Goal: Ask a question: Ask a question

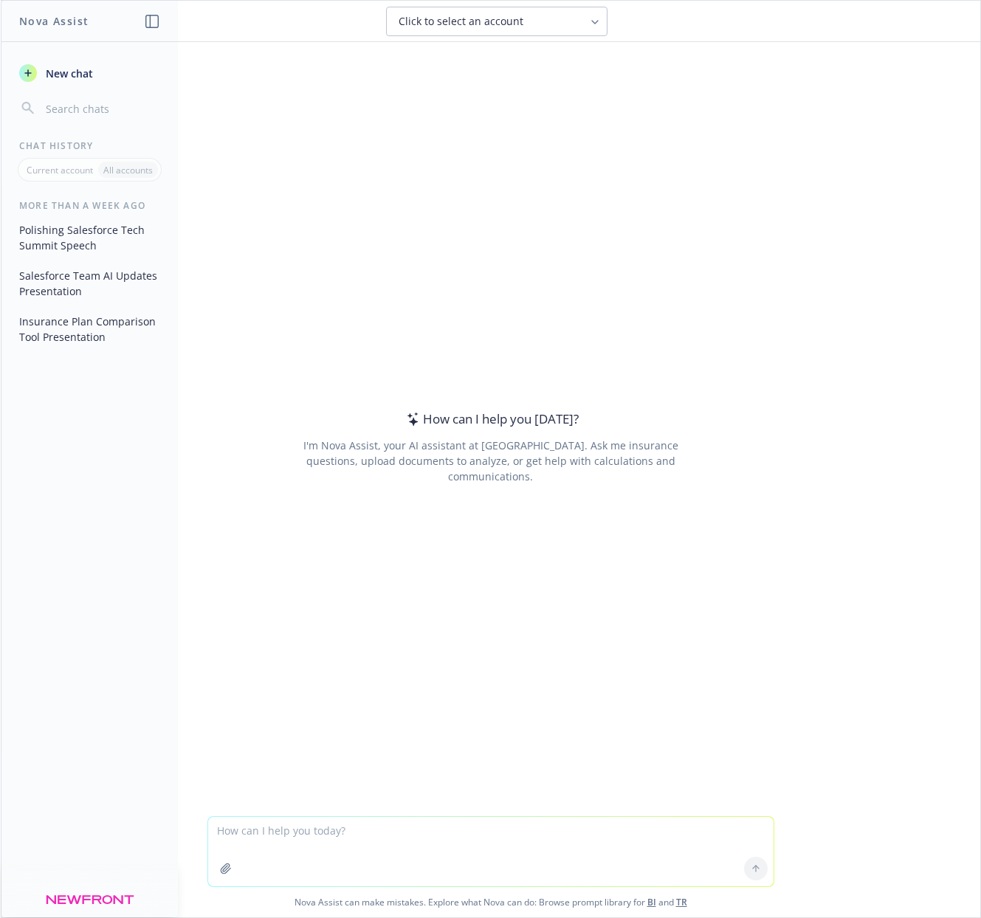
click at [385, 840] on textarea at bounding box center [491, 851] width 566 height 69
click at [551, 828] on textarea "Write a SOQL to get the list of Installed packages name, their version and" at bounding box center [491, 851] width 566 height 69
type textarea "Write a SOQL to get the list of Installed packages name, their version, Install…"
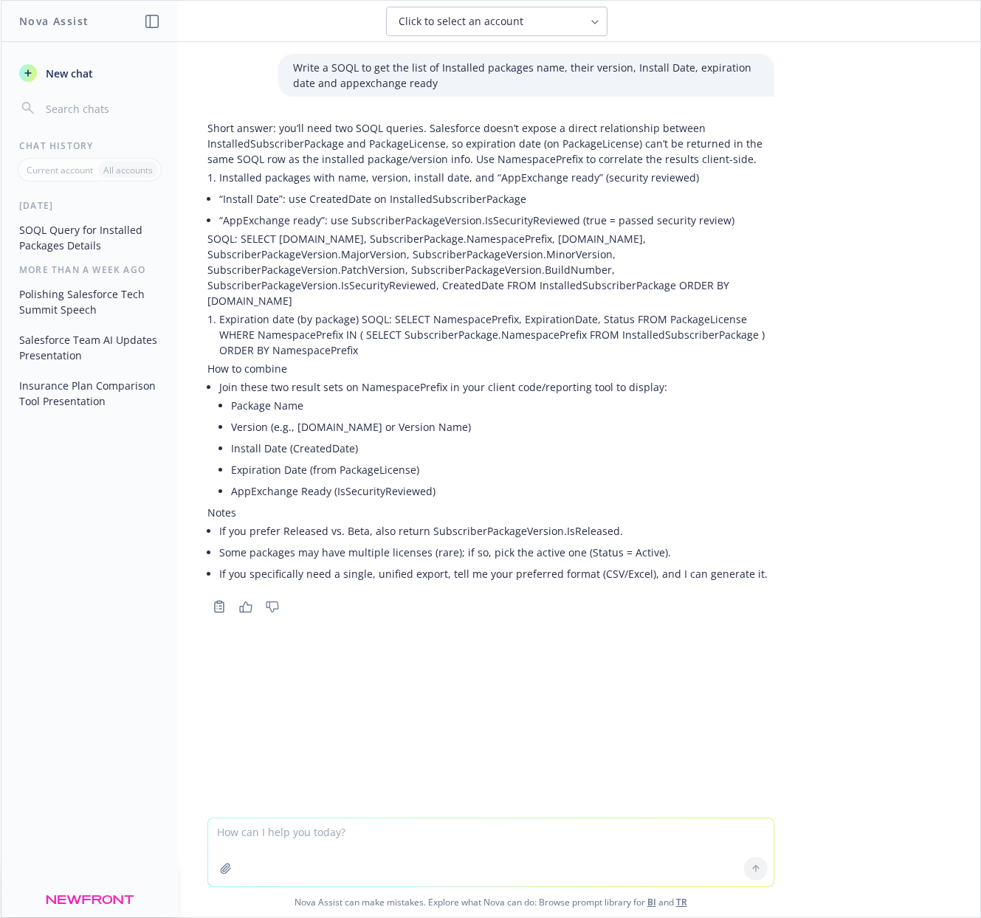
click at [393, 86] on p "Write a SOQL to get the list of Installed packages name, their version, Install…" at bounding box center [526, 75] width 467 height 31
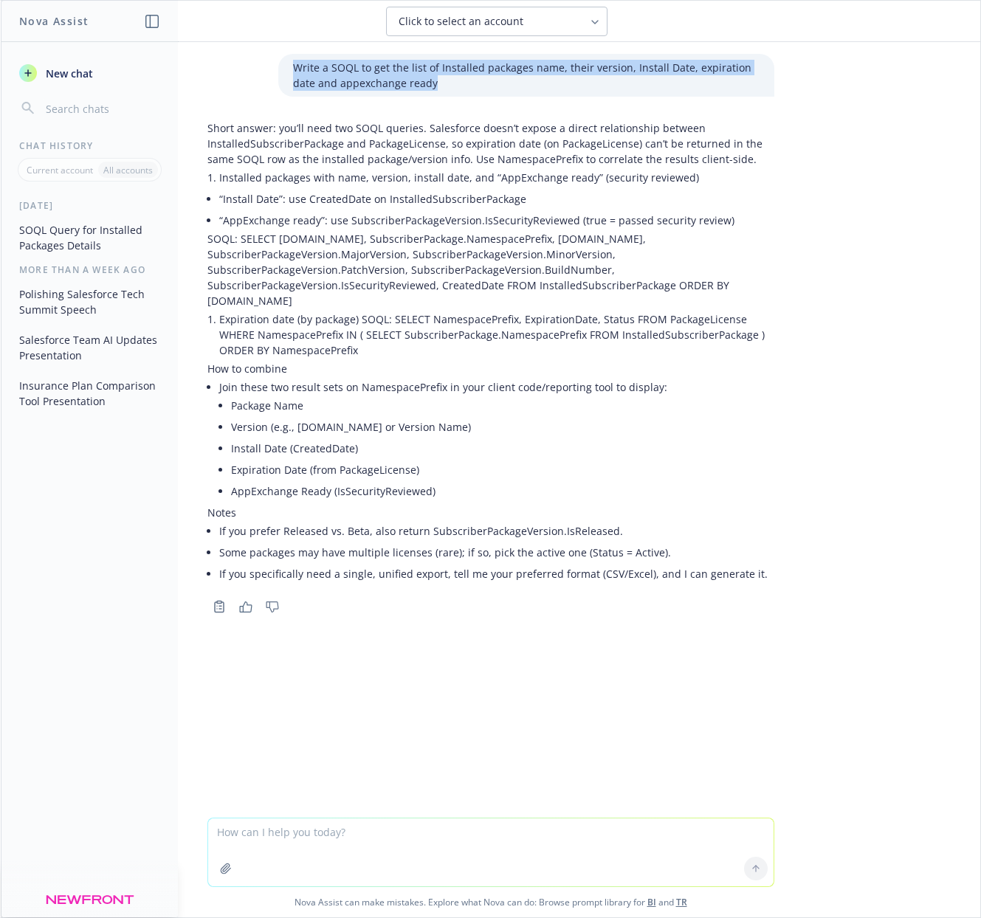
drag, startPoint x: 284, startPoint y: 66, endPoint x: 442, endPoint y: 86, distance: 159.3
click at [442, 86] on div "Write a SOQL to get the list of Installed packages name, their version, Install…" at bounding box center [526, 75] width 496 height 43
copy p "Write a SOQL to get the list of Installed packages name, their version, Install…"
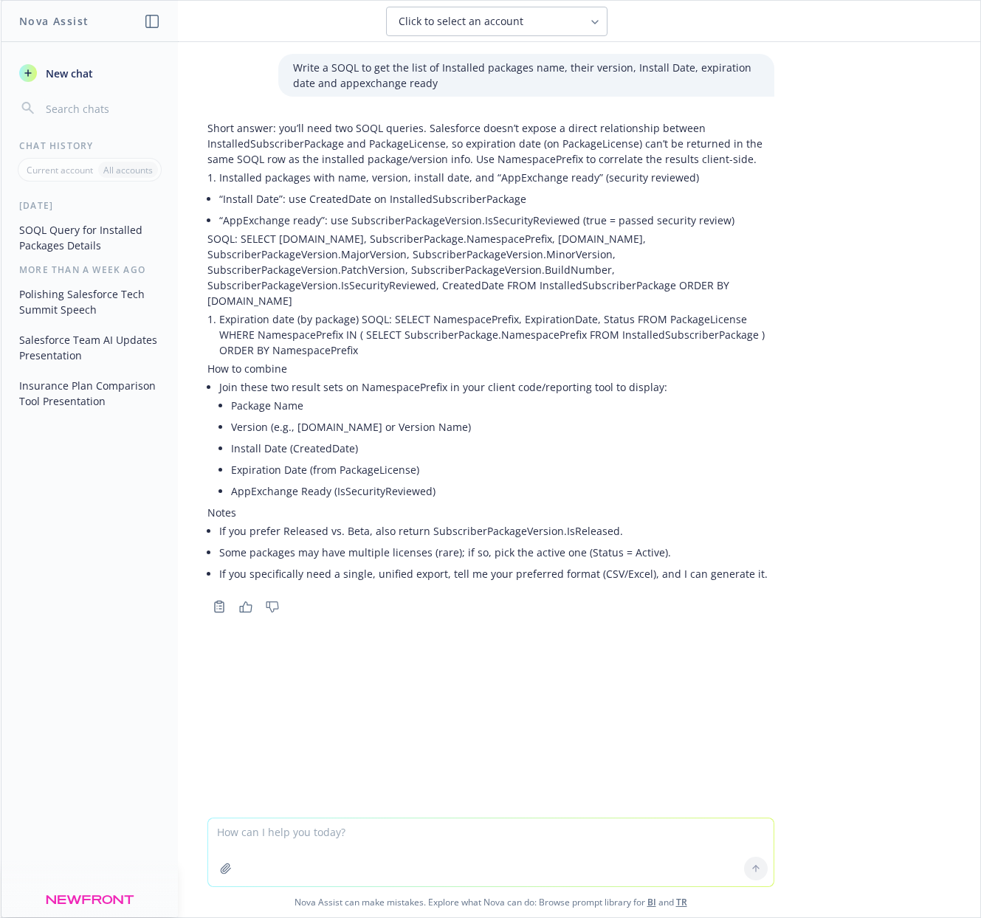
click at [283, 845] on textarea at bounding box center [491, 853] width 566 height 68
paste textarea "Write a SOQL to get the list of Installed packages name, their version, Install…"
type textarea "Write a SOQL to get the list of Installed packages name, their version, Install…"
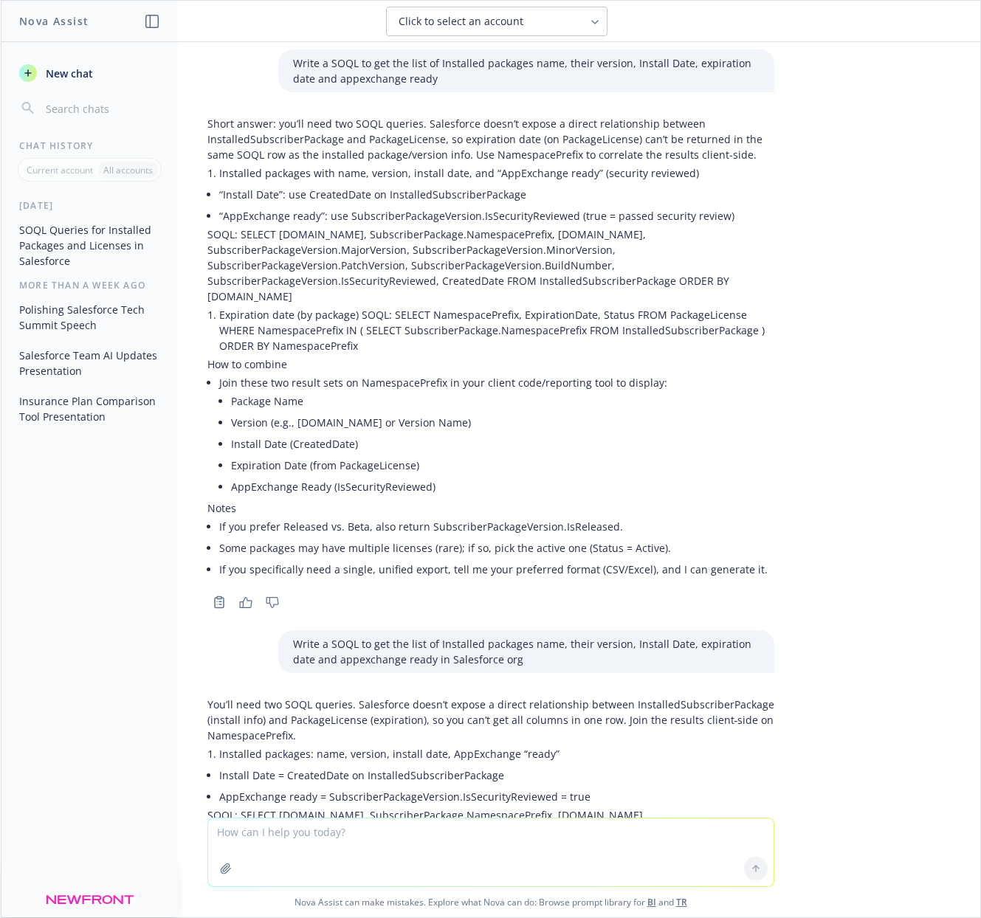
scroll to position [7, 0]
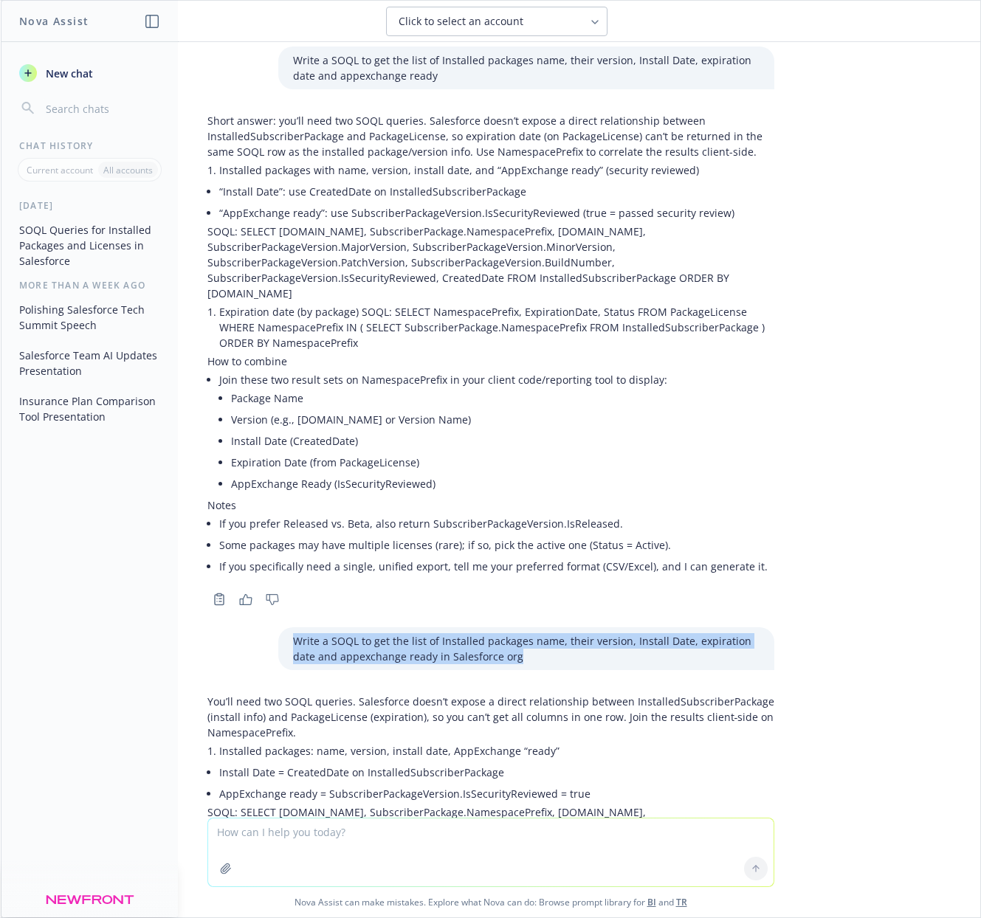
drag, startPoint x: 281, startPoint y: 640, endPoint x: 544, endPoint y: 660, distance: 264.3
click at [544, 660] on p "Write a SOQL to get the list of Installed packages name, their version, Install…" at bounding box center [526, 648] width 467 height 31
copy p "Write a SOQL to get the list of Installed packages name, their version, Install…"
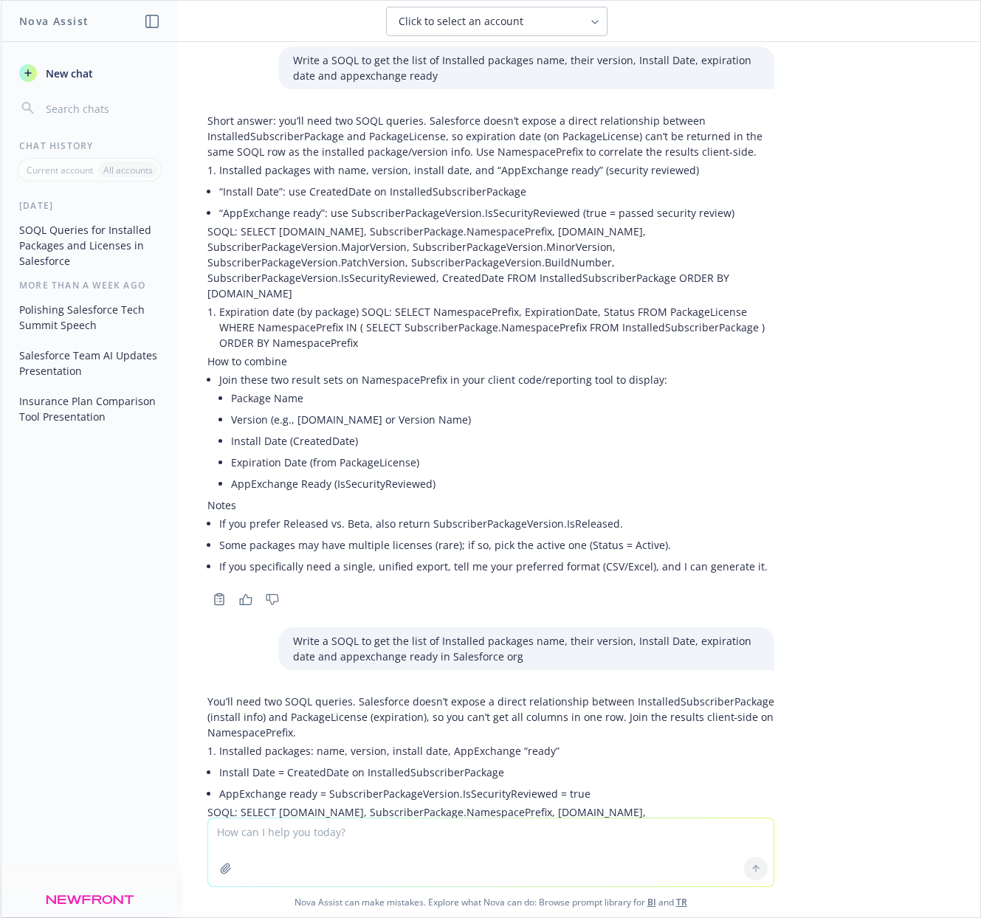
click at [328, 841] on textarea at bounding box center [491, 853] width 566 height 68
paste textarea "Write a SOQL to get the list of Installed packages name, their version, Install…"
drag, startPoint x: 599, startPoint y: 833, endPoint x: 291, endPoint y: 850, distance: 309.1
click at [291, 850] on textarea "Write a SOQL to get the list of Installed packages name, their version, Install…" at bounding box center [491, 851] width 566 height 69
click at [484, 845] on textarea "Write a SOQL to get the list of Installed packages name, their version, Install…" at bounding box center [491, 851] width 566 height 69
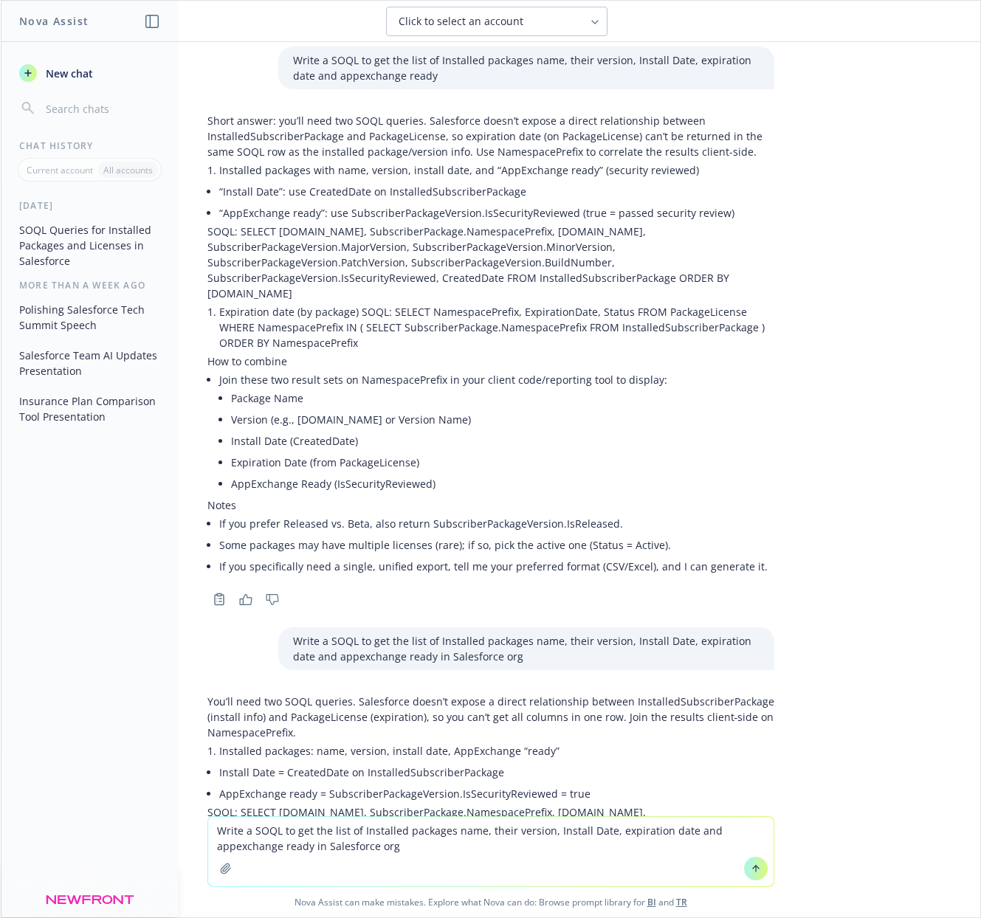
drag, startPoint x: 537, startPoint y: 835, endPoint x: 308, endPoint y: 846, distance: 229.9
click at [308, 846] on textarea "Write a SOQL to get the list of Installed packages name, their version, Install…" at bounding box center [491, 851] width 566 height 69
type textarea "Write a SOQL to get the list of Installed packages name, their versionin Salesf…"
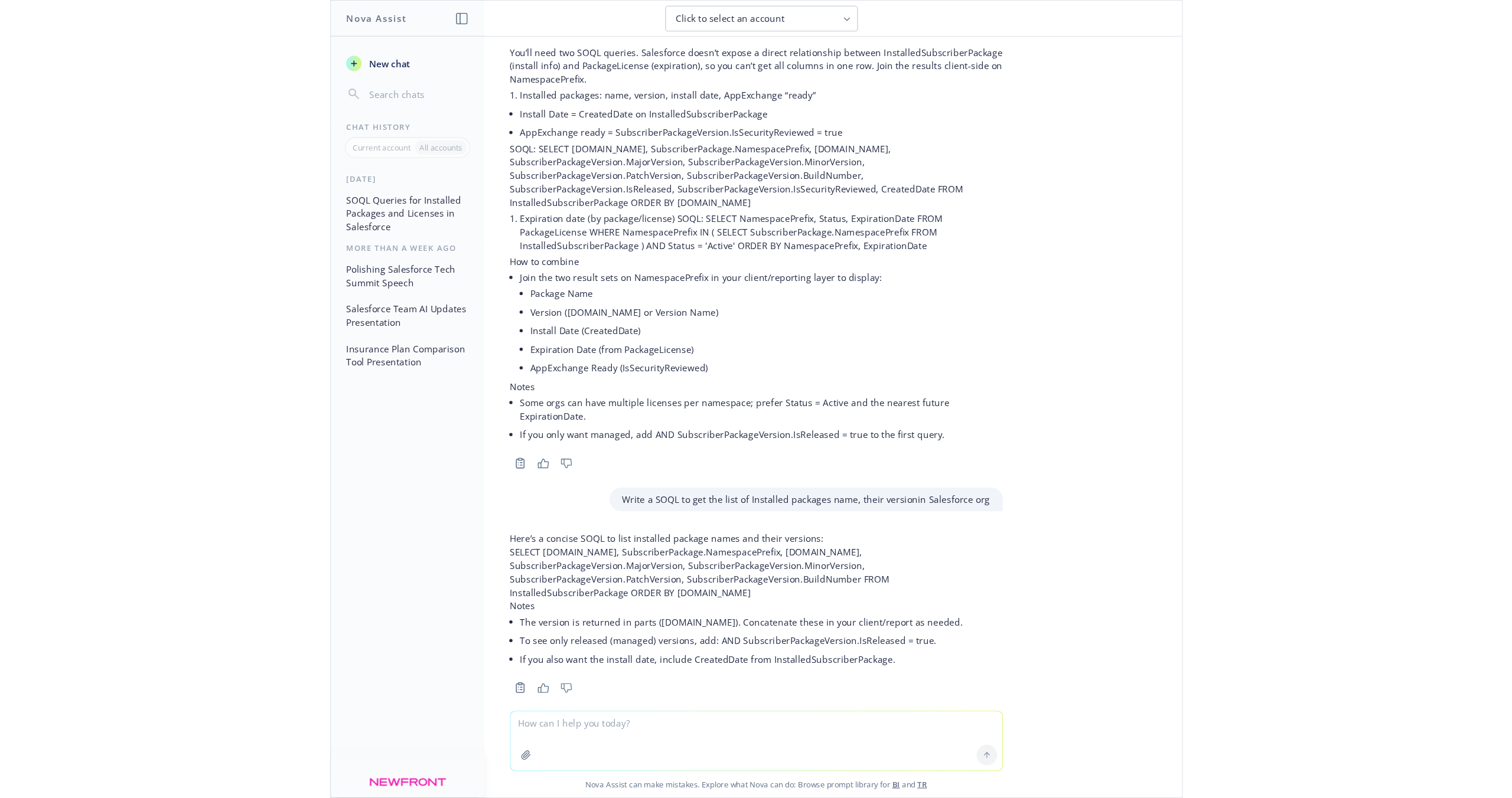
scroll to position [522, 0]
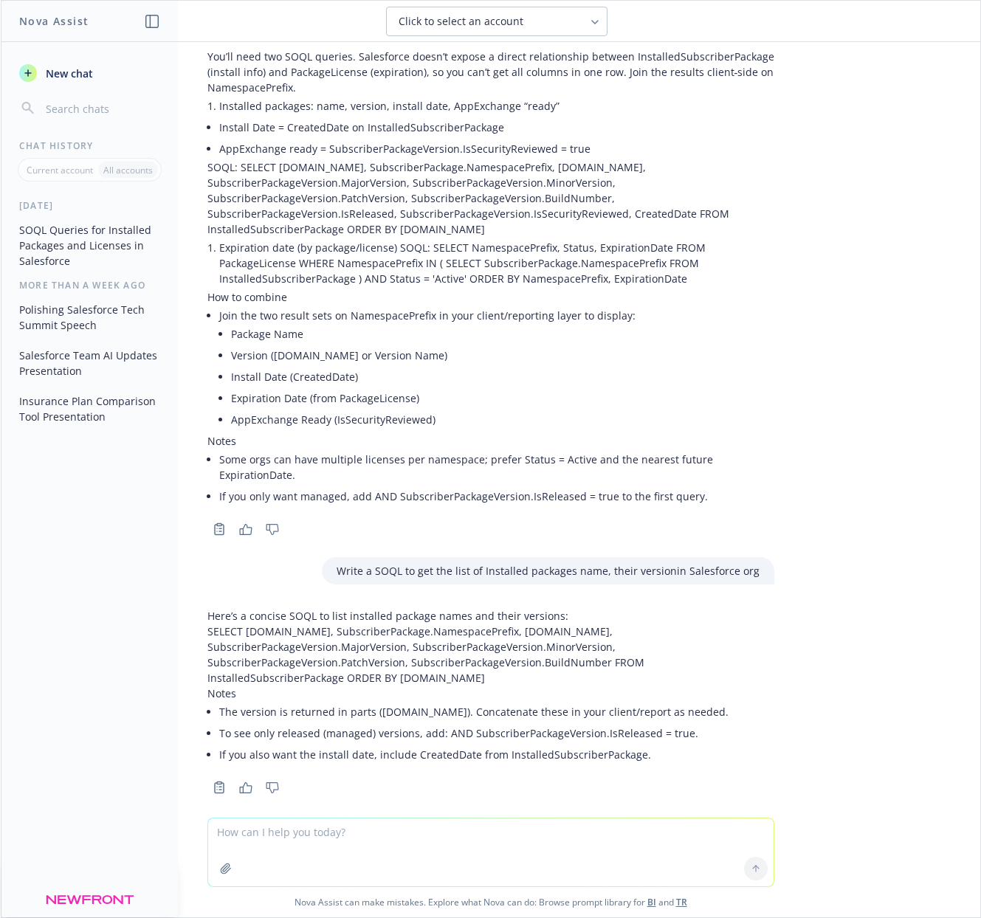
drag, startPoint x: 391, startPoint y: 661, endPoint x: 189, endPoint y: 617, distance: 206.9
click at [196, 617] on div "Here’s a concise SOQL to list installed package names and their versions: SELEC…" at bounding box center [491, 700] width 591 height 196
copy p "SELECT [DOMAIN_NAME], SubscriberPackage.NamespacePrefix, [DOMAIN_NAME], Subscri…"
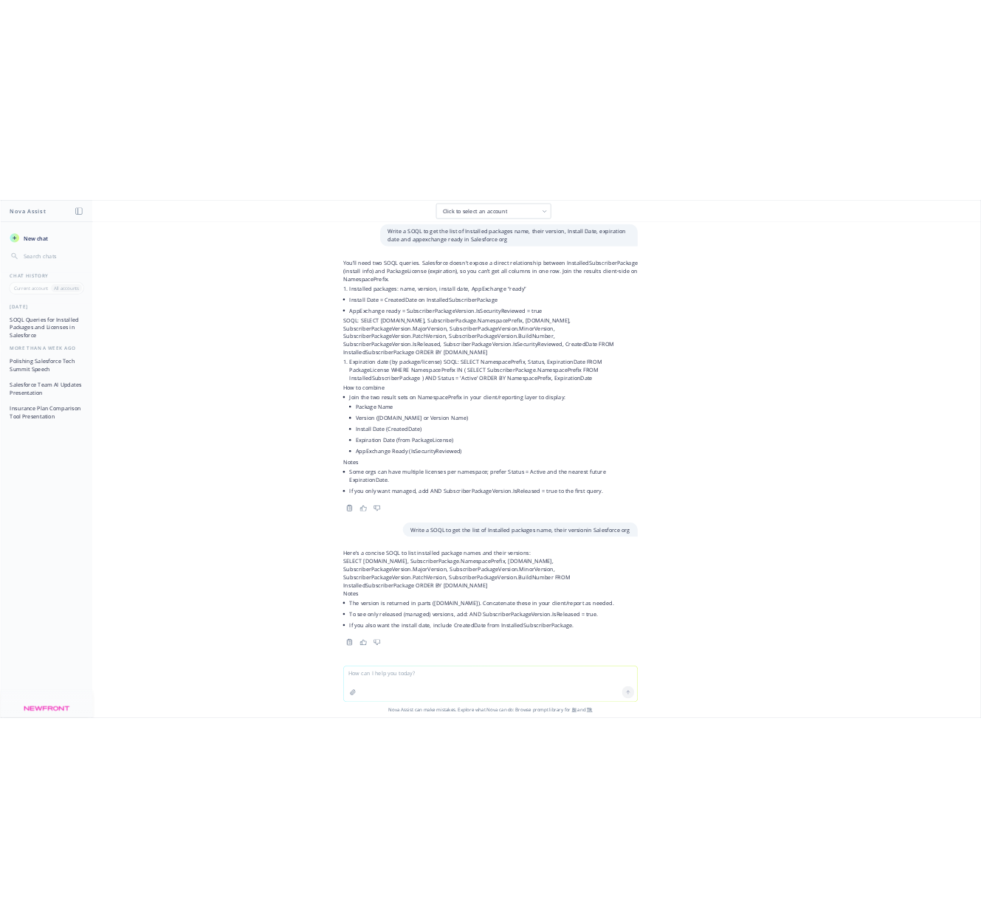
scroll to position [573, 0]
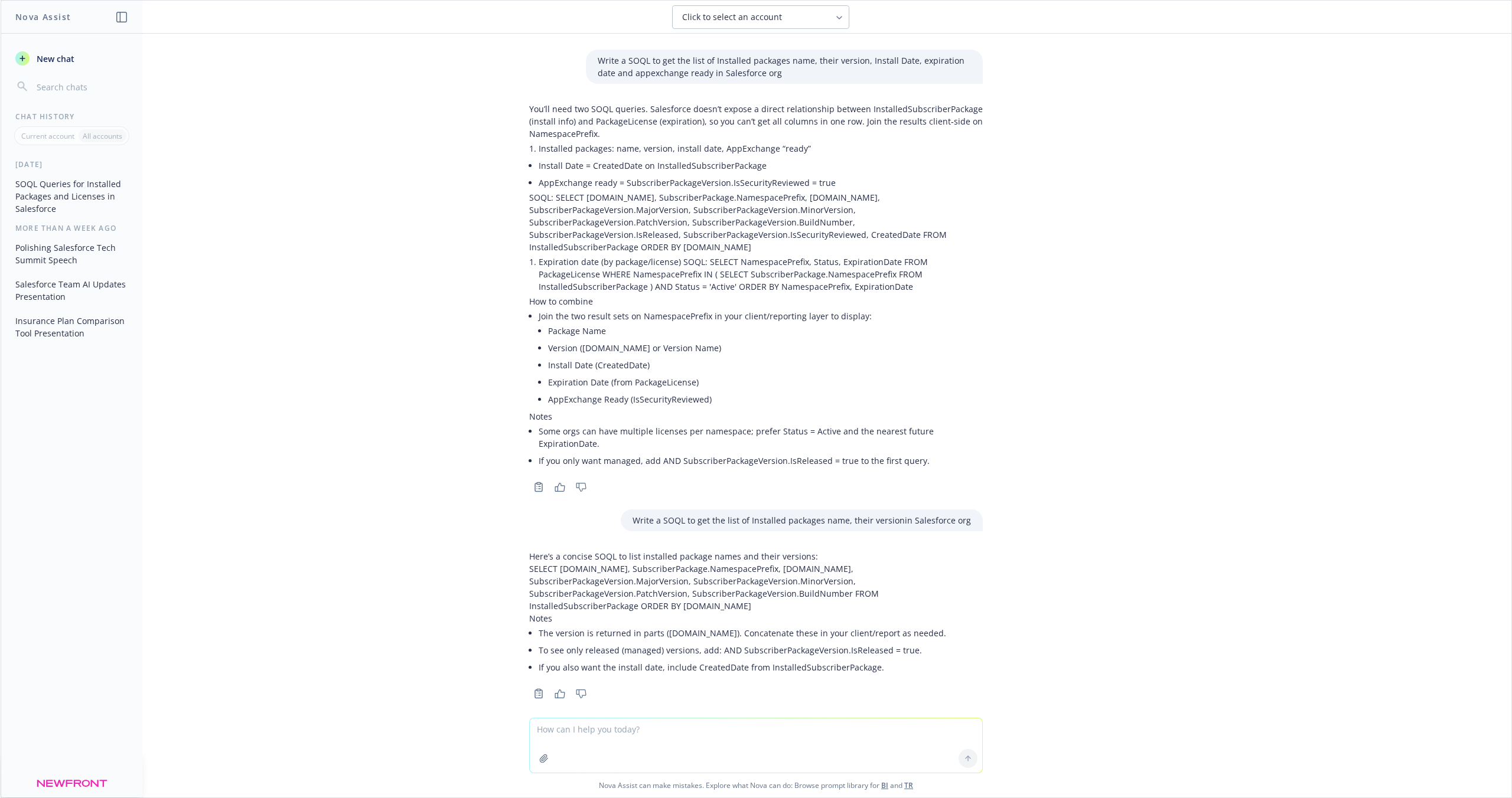
click at [548, 377] on li "Expiration Date (from PackageLicense)" at bounding box center [765, 381] width 434 height 17
drag, startPoint x: 520, startPoint y: 558, endPoint x: 678, endPoint y: 594, distance: 162.0
click at [678, 594] on p "SELECT [DOMAIN_NAME], SubscriberPackage.NamespacePrefix, [DOMAIN_NAME], Subscri…" at bounding box center [755, 588] width 454 height 50
copy p "SELECT [DOMAIN_NAME], SubscriberPackage.NamespacePrefix, [DOMAIN_NAME], Subscri…"
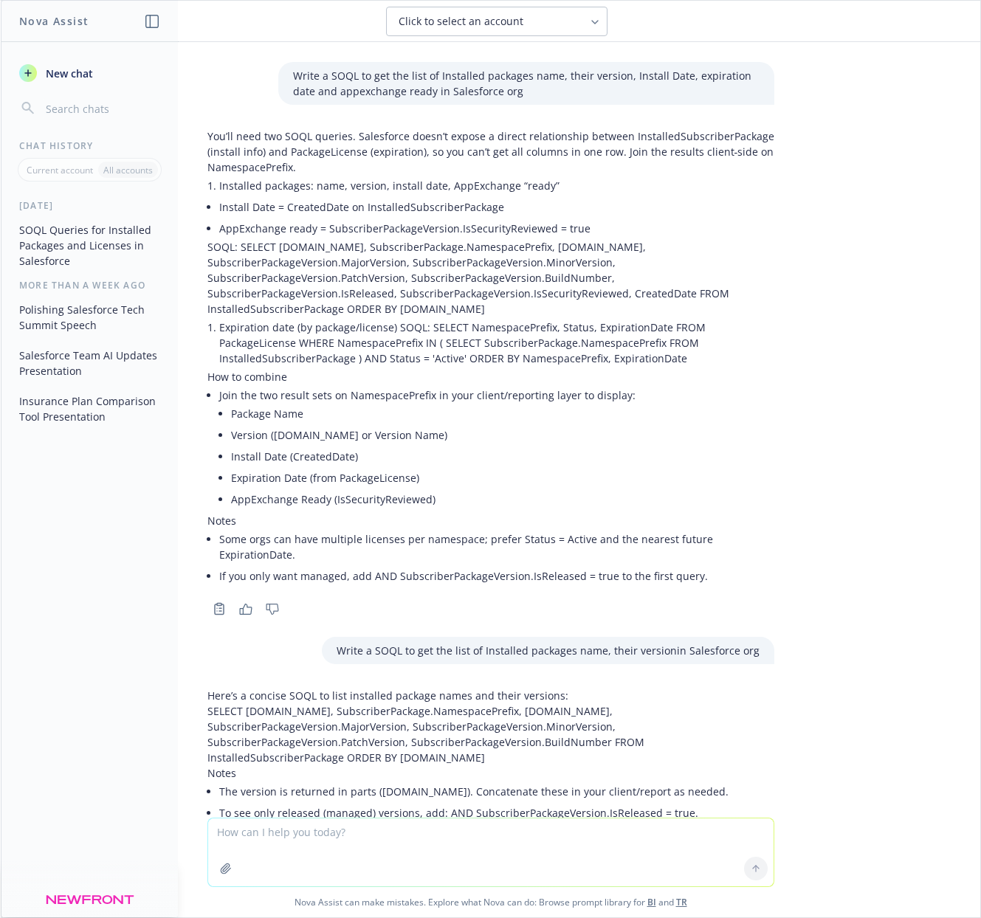
scroll to position [653, 0]
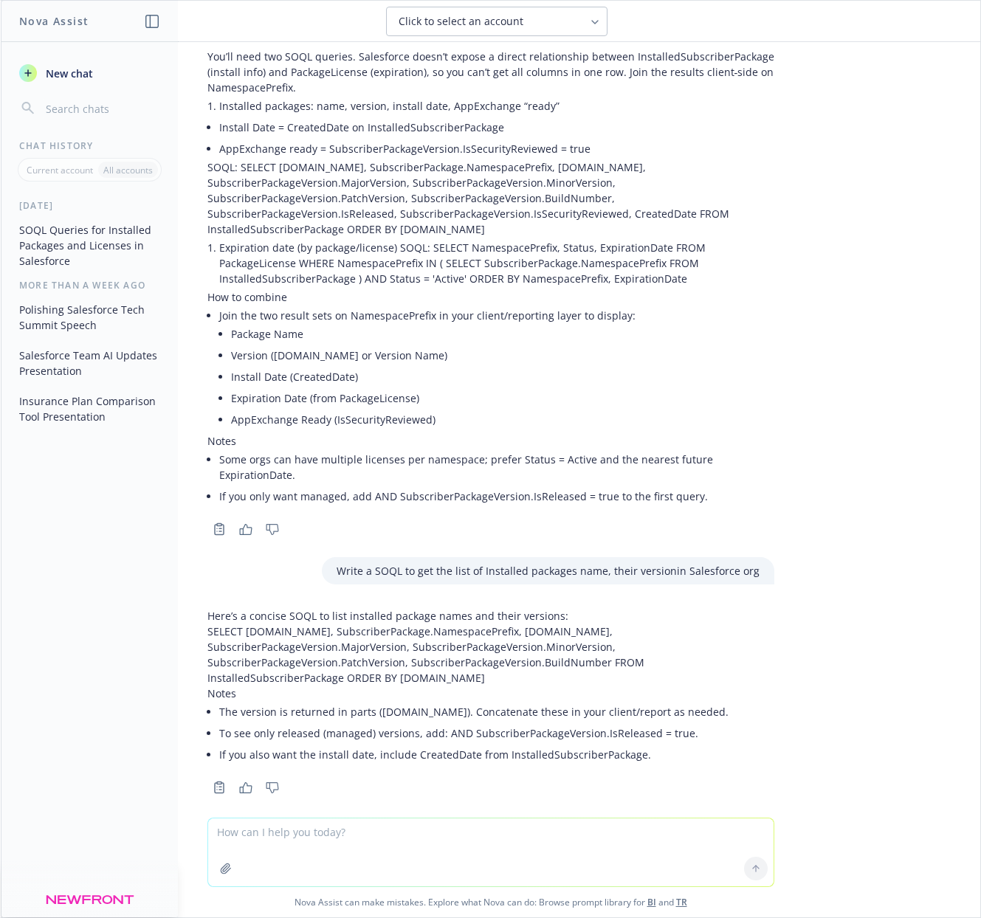
drag, startPoint x: 391, startPoint y: 648, endPoint x: 379, endPoint y: 648, distance: 11.1
click at [391, 649] on p "SELECT [DOMAIN_NAME], SubscriberPackage.NamespacePrefix, [DOMAIN_NAME], Subscri…" at bounding box center [490, 655] width 567 height 62
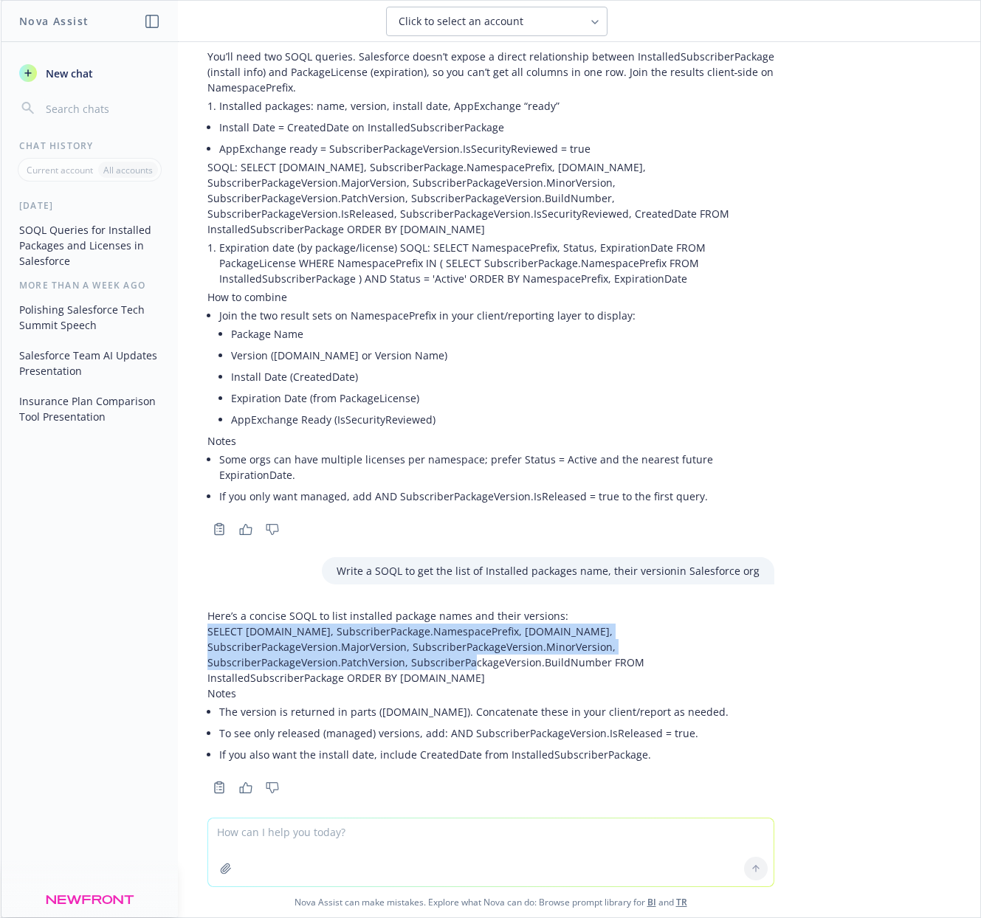
drag, startPoint x: 196, startPoint y: 616, endPoint x: 346, endPoint y: 642, distance: 152.8
click at [330, 640] on p "SELECT [DOMAIN_NAME], SubscriberPackage.NamespacePrefix, [DOMAIN_NAME], Subscri…" at bounding box center [490, 655] width 567 height 62
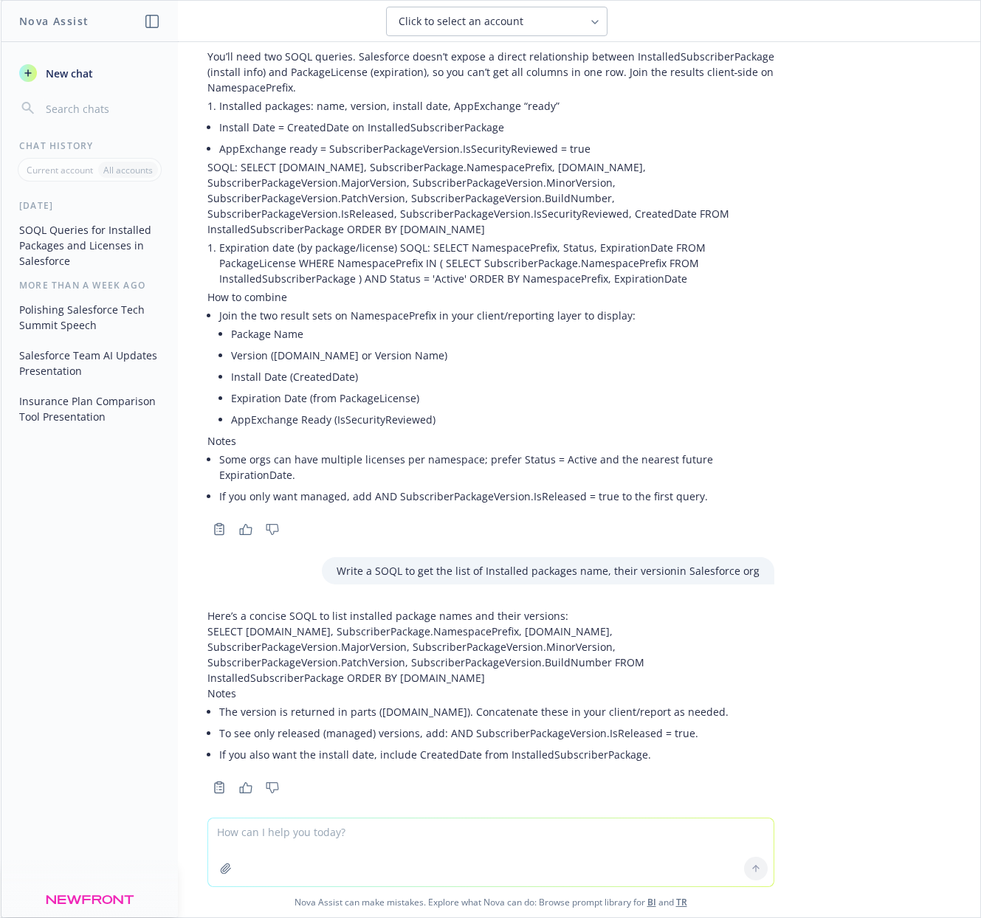
click at [367, 646] on p "SELECT [DOMAIN_NAME], SubscriberPackage.NamespacePrefix, [DOMAIN_NAME], Subscri…" at bounding box center [490, 655] width 567 height 62
click at [661, 646] on p "SELECT [DOMAIN_NAME], SubscriberPackage.NamespacePrefix, [DOMAIN_NAME], Subscri…" at bounding box center [490, 655] width 567 height 62
copy p "InstalledSubscriberPackage"
click at [402, 701] on li "The version is returned in parts ([DOMAIN_NAME]). Concatenate these in your cli…" at bounding box center [496, 711] width 555 height 21
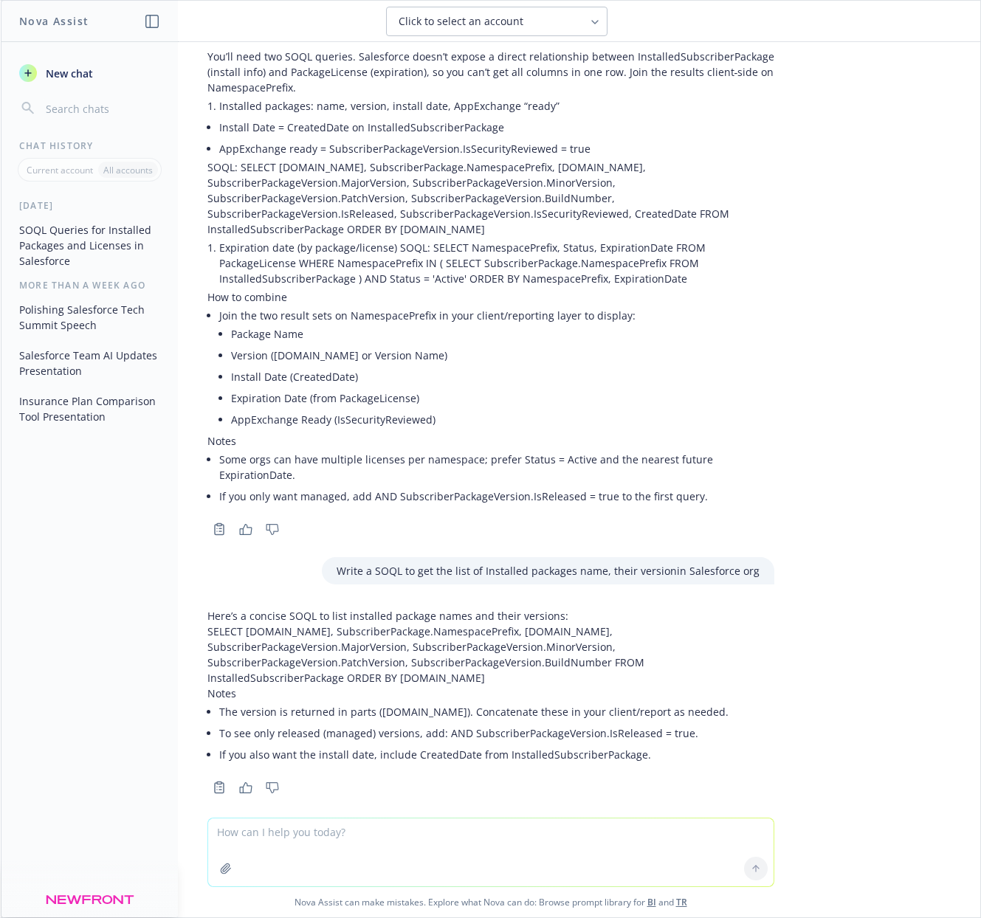
drag, startPoint x: 196, startPoint y: 617, endPoint x: 624, endPoint y: 655, distance: 429.8
click at [624, 655] on p "SELECT [DOMAIN_NAME], SubscriberPackage.NamespacePrefix, [DOMAIN_NAME], Subscri…" at bounding box center [490, 655] width 567 height 62
copy p "SELECT [DOMAIN_NAME], SubscriberPackage.NamespacePrefix, [DOMAIN_NAME], Subscri…"
